Goal: Task Accomplishment & Management: Complete application form

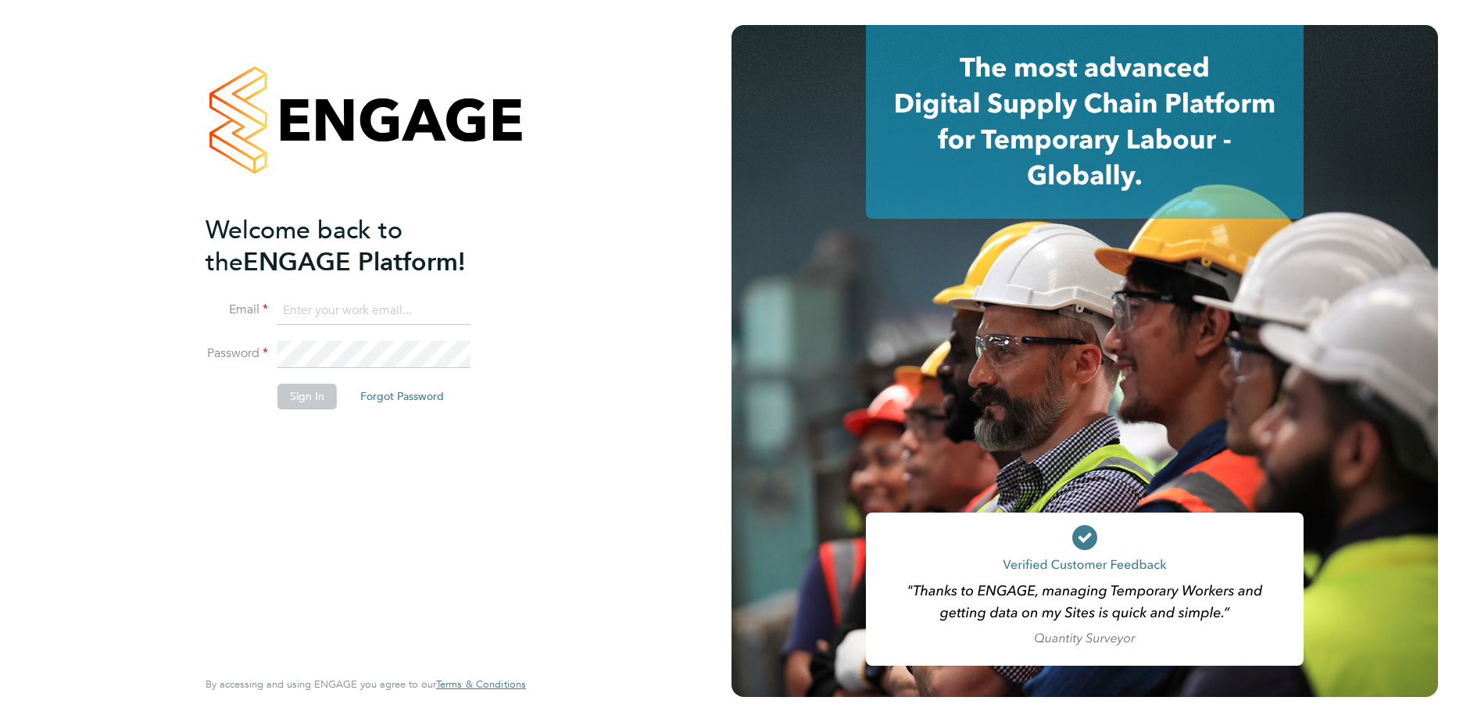
type input "sjlangridge@live.com"
click at [319, 399] on button "Sign In" at bounding box center [306, 396] width 59 height 25
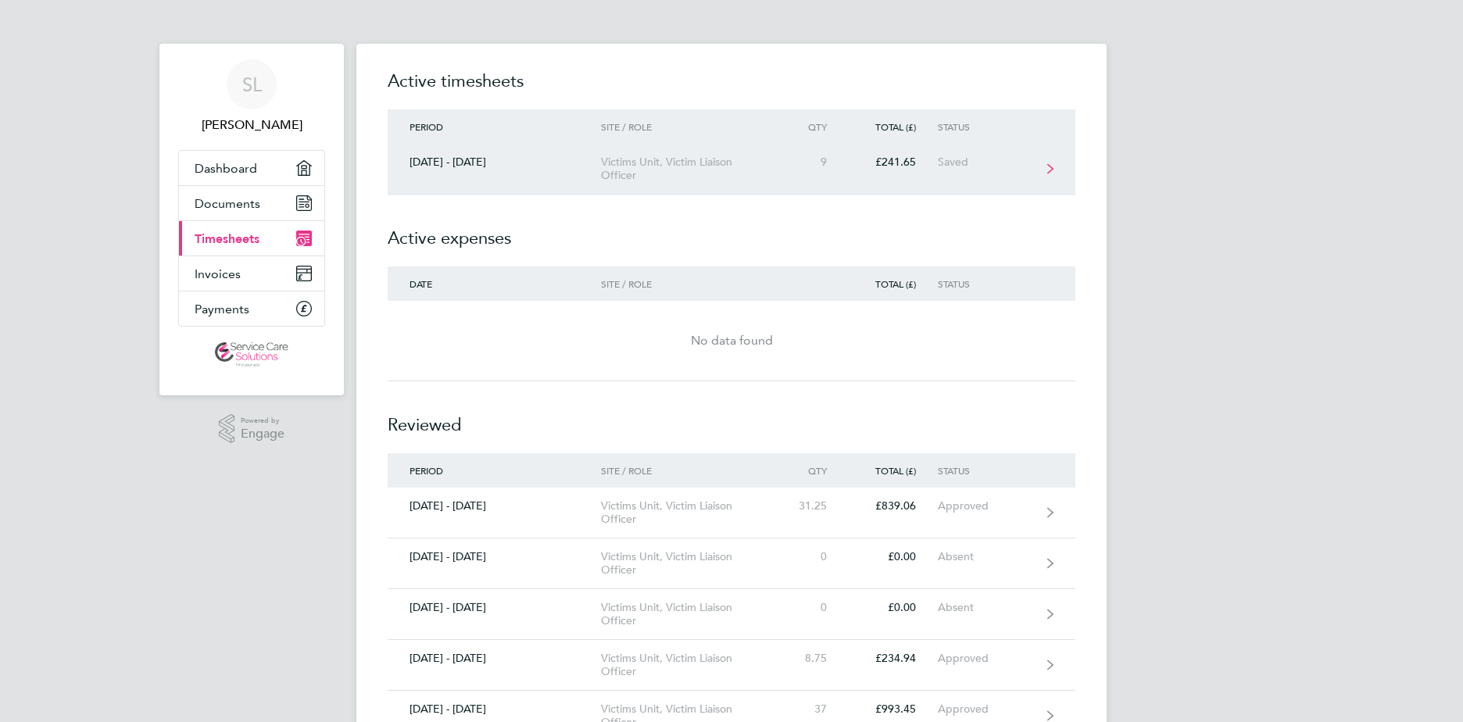
click at [674, 175] on div "Victims Unit, Victim Liaison Officer" at bounding box center [690, 169] width 179 height 27
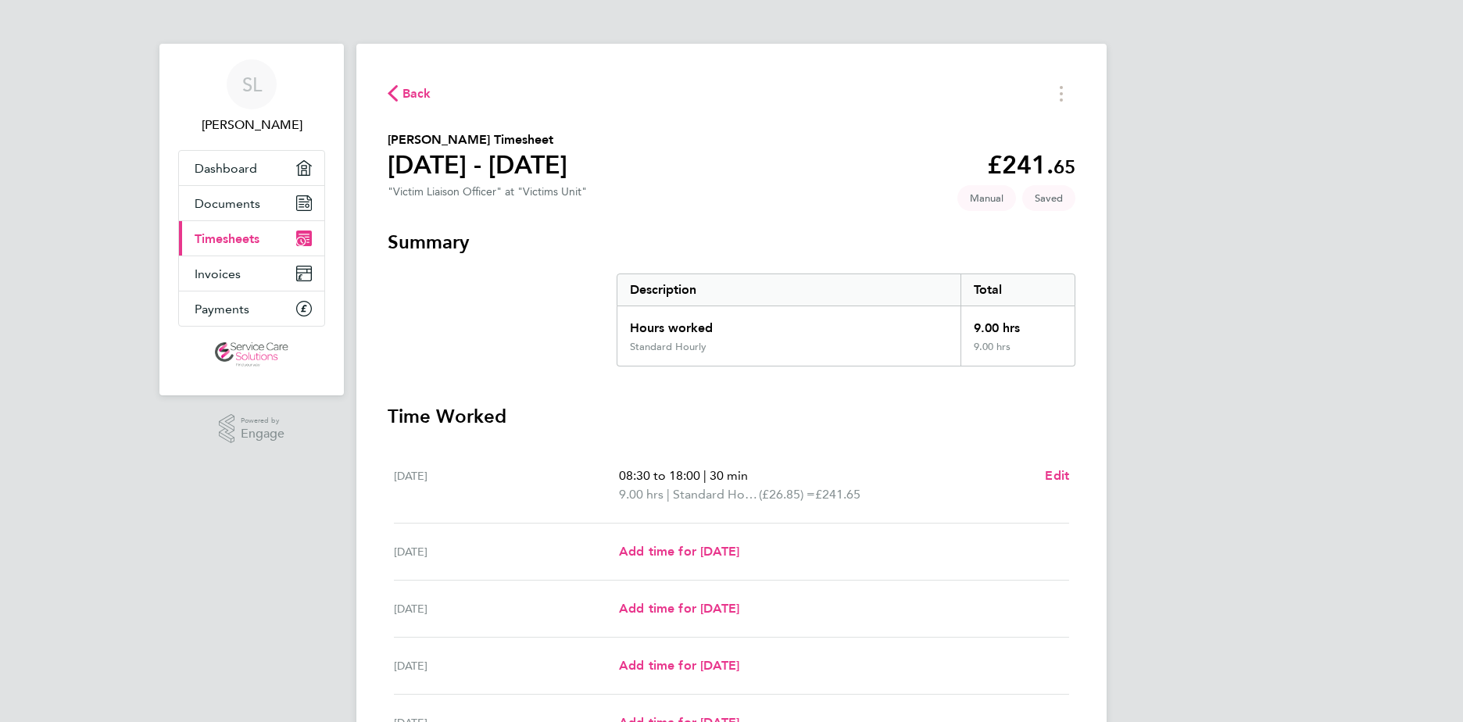
click at [717, 411] on h3 "Time Worked" at bounding box center [732, 416] width 688 height 25
click at [661, 555] on span "Add time for [DATE]" at bounding box center [679, 551] width 120 height 15
select select "30"
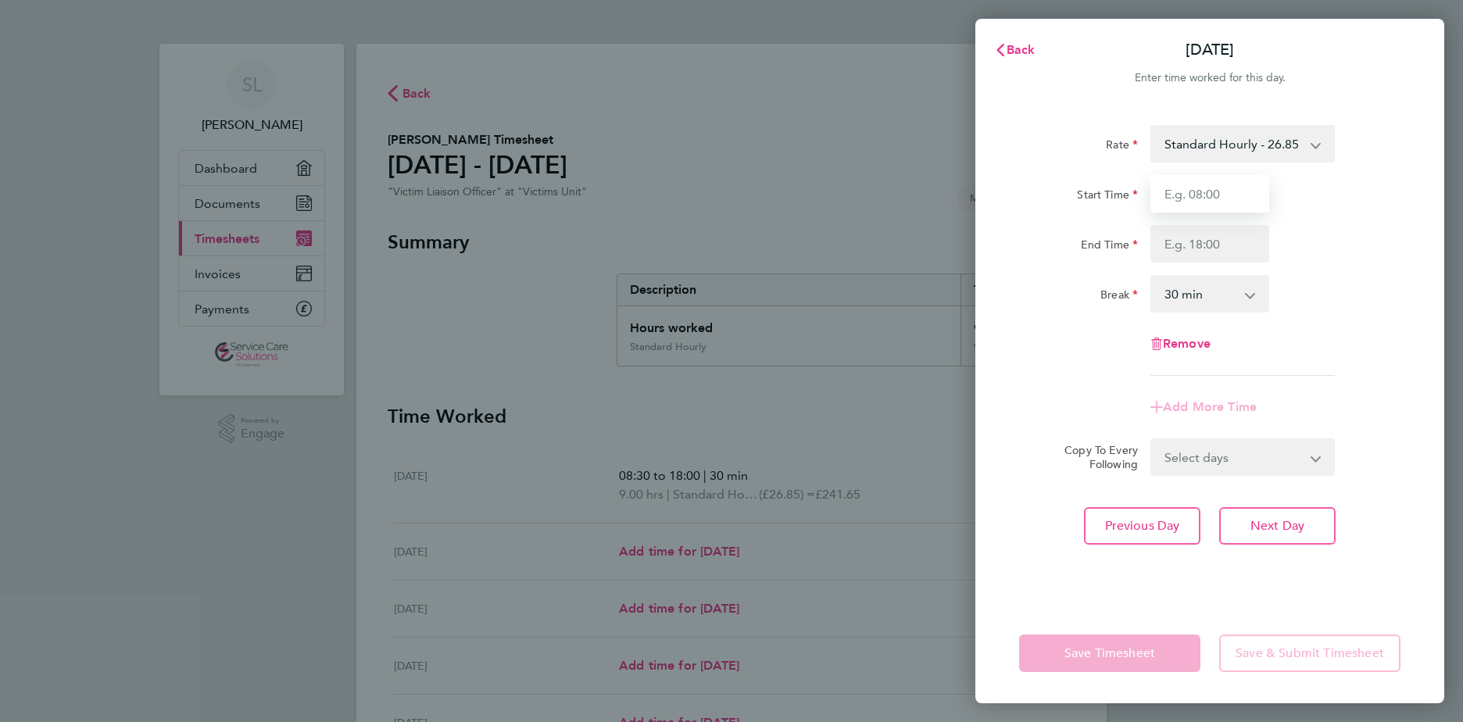
click at [1189, 187] on input "Start Time" at bounding box center [1209, 194] width 119 height 38
type input "09:00"
click at [1188, 245] on input "End Time" at bounding box center [1209, 244] width 119 height 38
type input "18:00"
click at [1089, 388] on app-timesheet-line-form-group "Rate Standard Hourly - 26.85 Start Time 09:00 End Time 18:00 Break 0 min 15 min…" at bounding box center [1209, 275] width 381 height 301
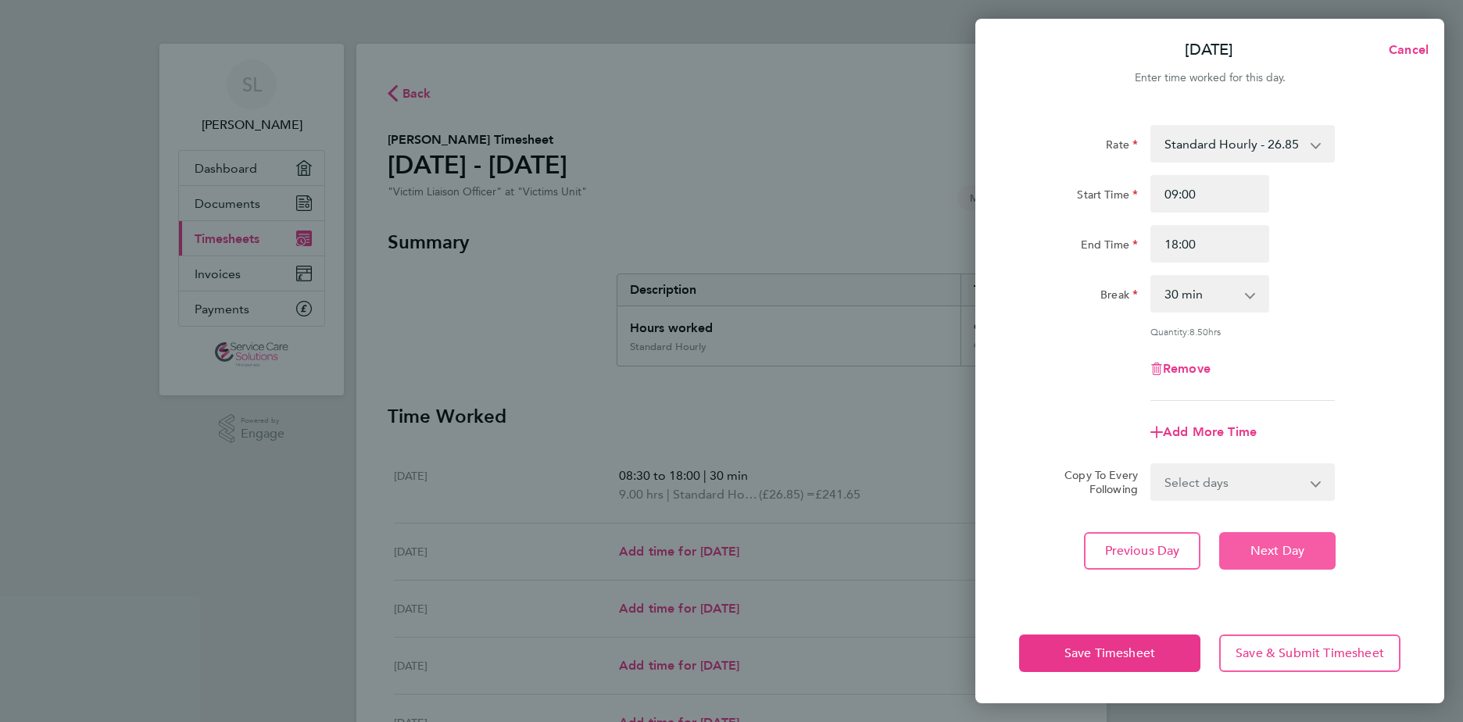
click at [1228, 555] on button "Next Day" at bounding box center [1277, 551] width 116 height 38
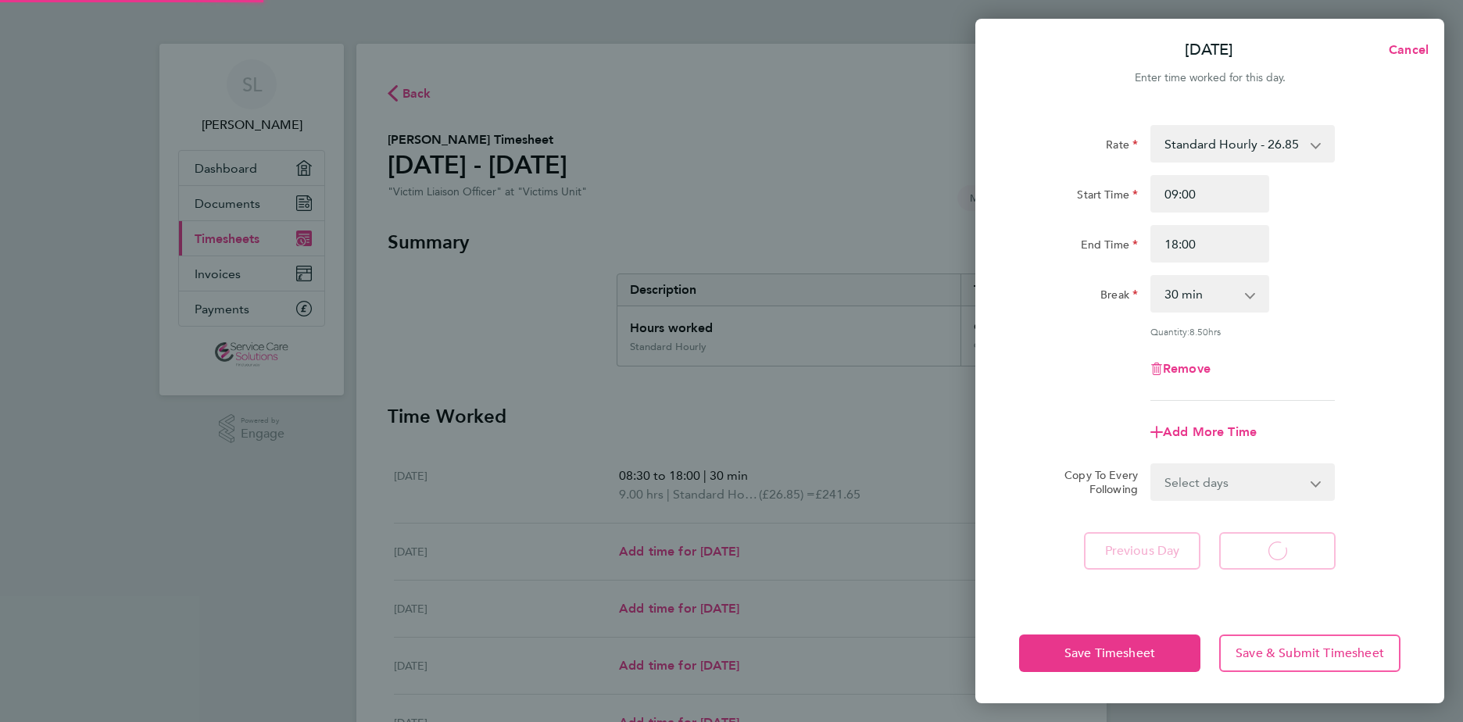
select select "30"
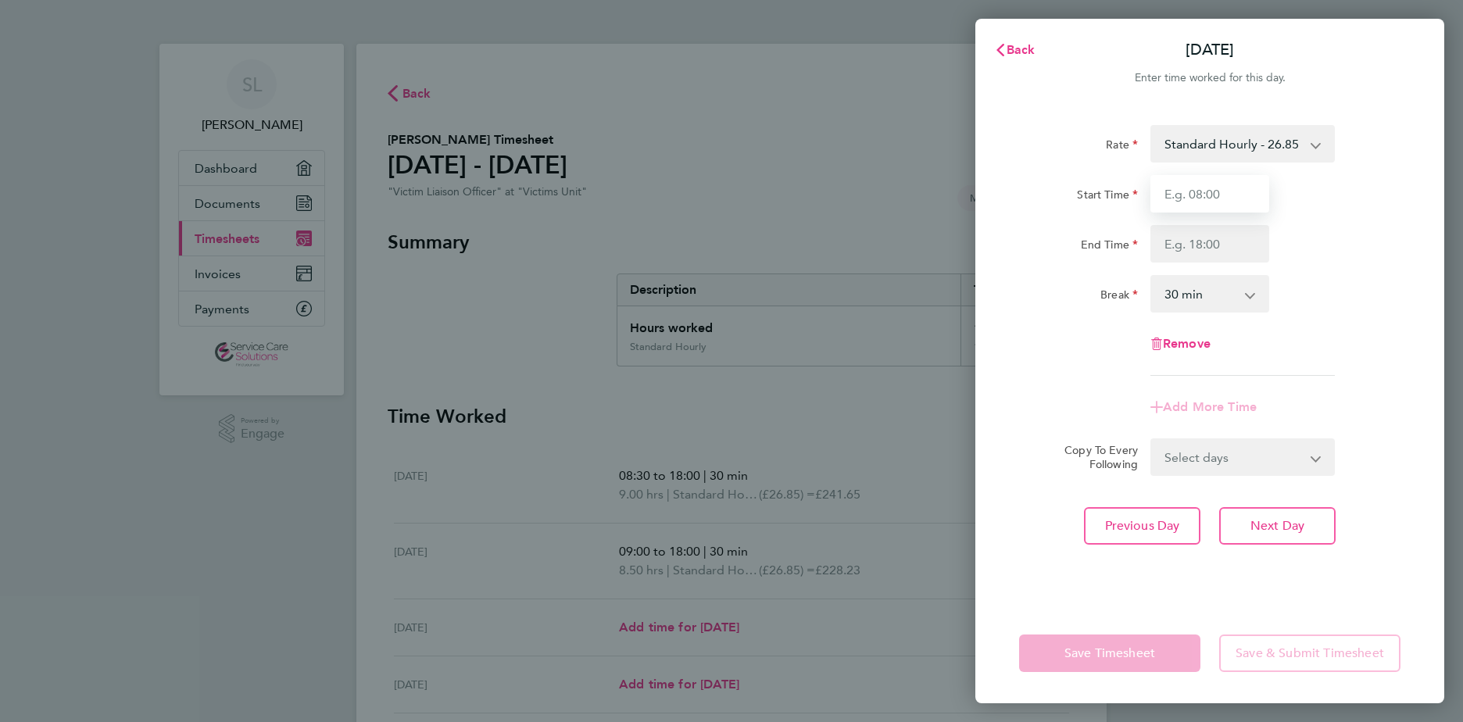
click at [1194, 194] on input "Start Time" at bounding box center [1209, 194] width 119 height 38
type input "09:00"
click at [1189, 248] on input "End Time" at bounding box center [1209, 244] width 119 height 38
type input "17:45"
click at [1019, 331] on div "Rate Standard Hourly - 26.85 Start Time 09:00 End Time 17:45 Break 0 min 15 min…" at bounding box center [1209, 250] width 381 height 251
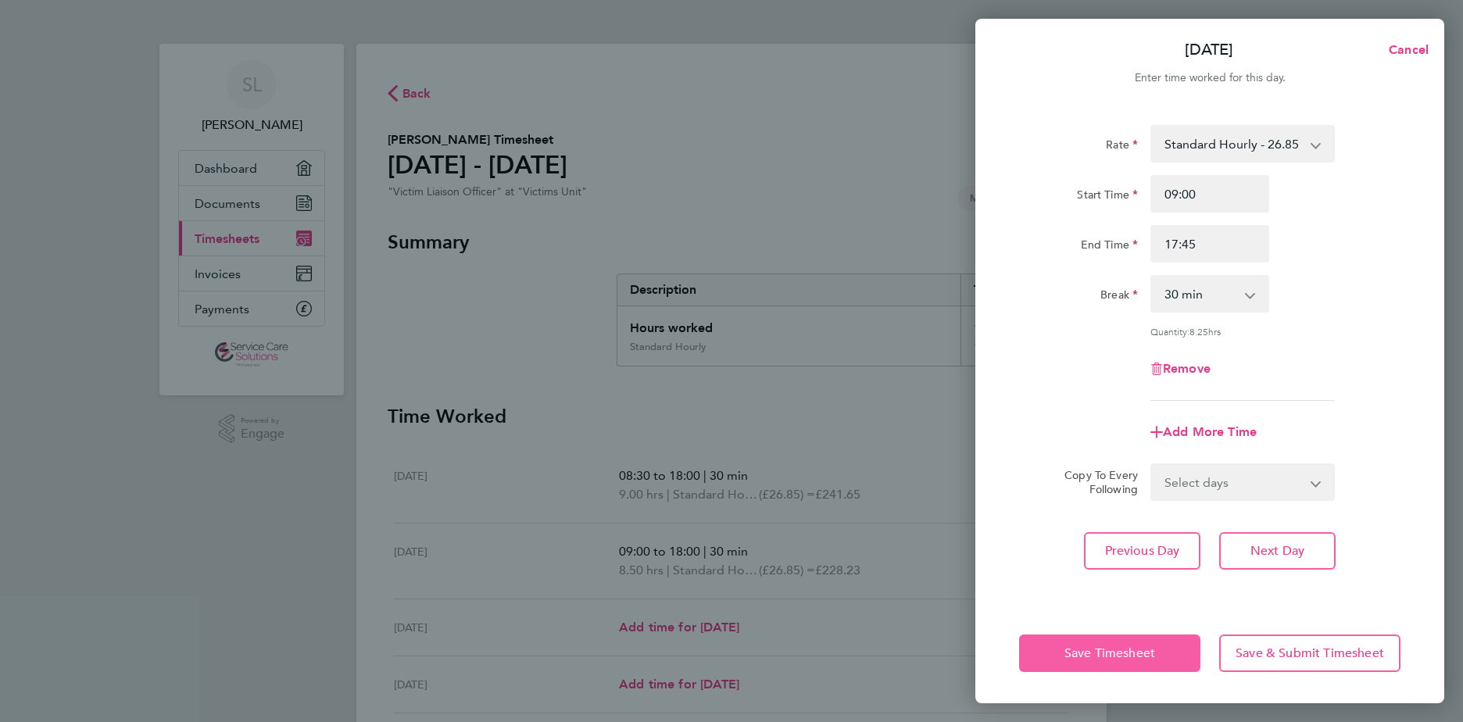
click at [1091, 649] on span "Save Timesheet" at bounding box center [1109, 653] width 91 height 16
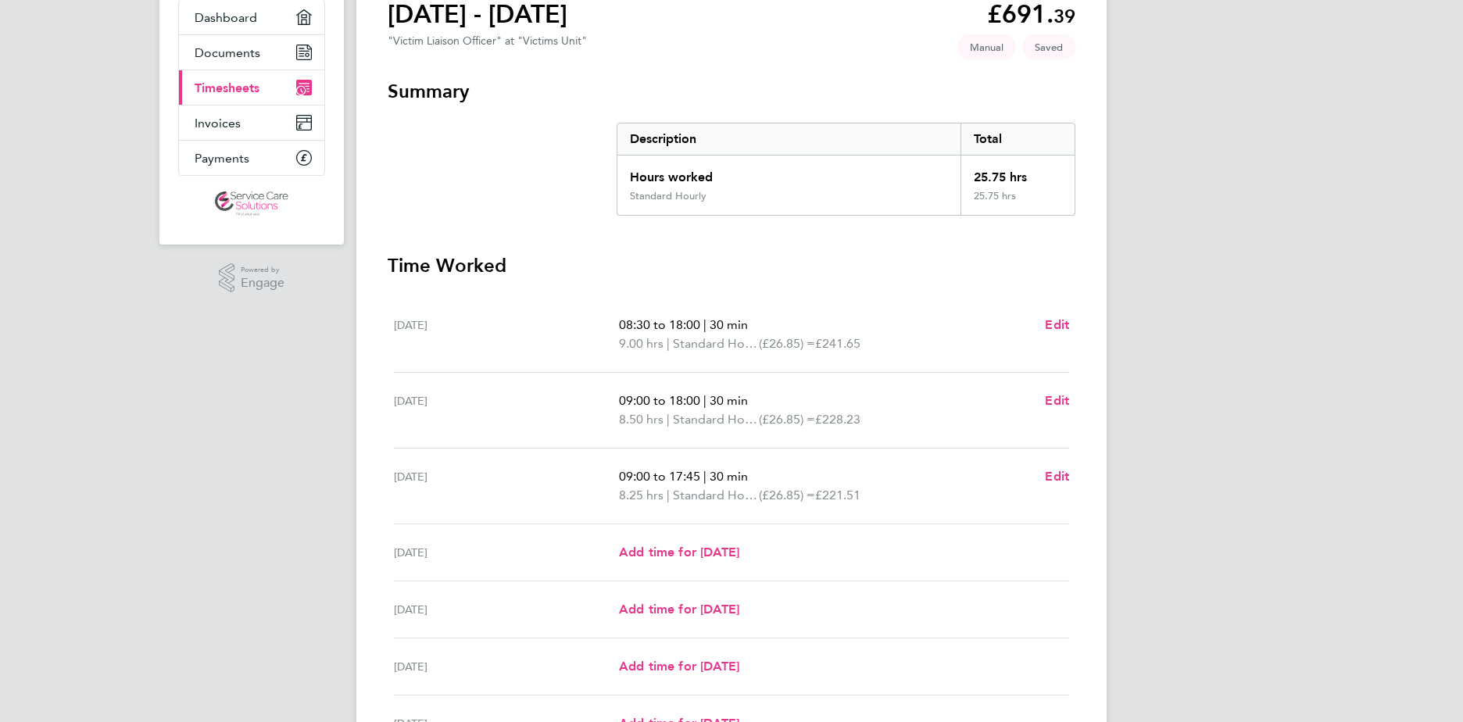
scroll to position [156, 0]
